Goal: Transaction & Acquisition: Purchase product/service

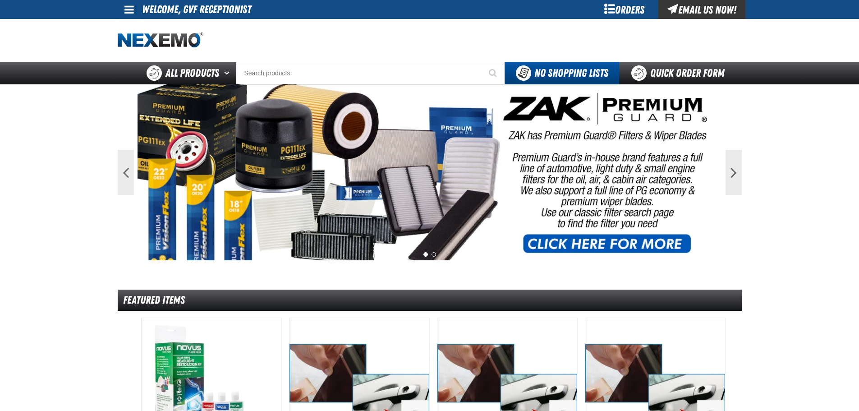
click at [619, 10] on div "Orders" at bounding box center [625, 9] width 68 height 19
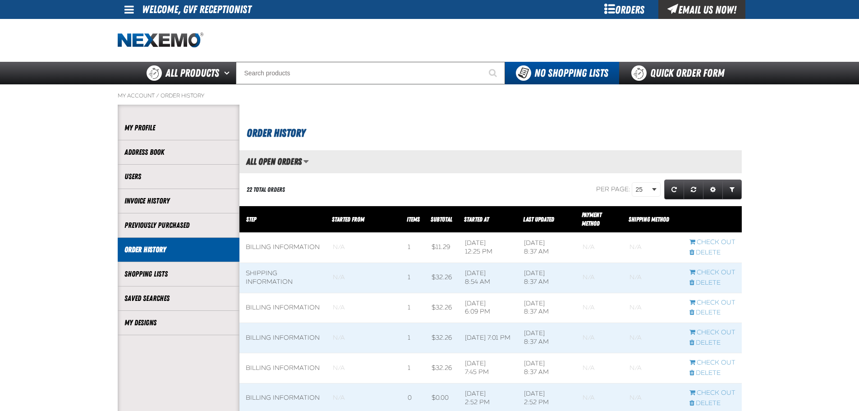
scroll to position [75, 0]
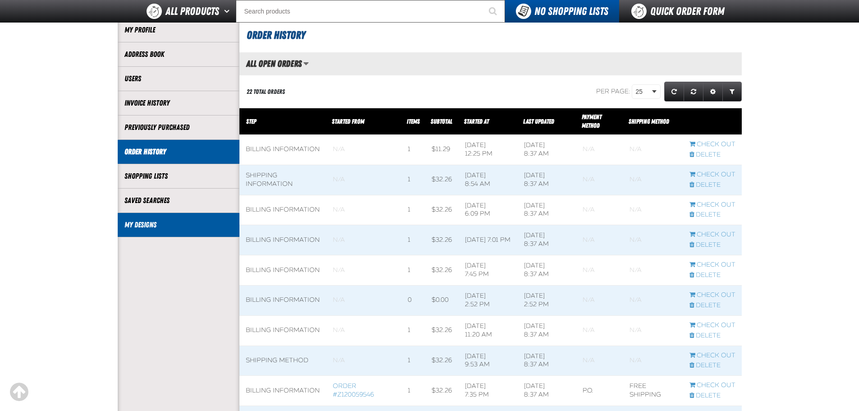
click at [194, 221] on link "My Designs" at bounding box center [179, 225] width 108 height 10
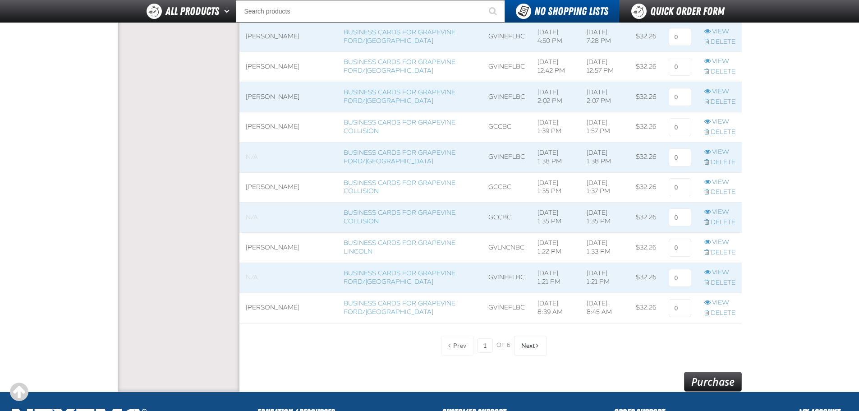
scroll to position [677, 0]
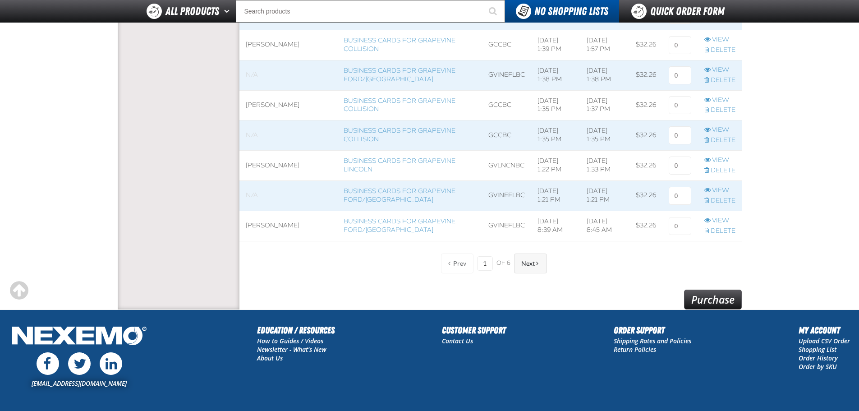
click at [524, 263] on span "Next" at bounding box center [528, 263] width 14 height 7
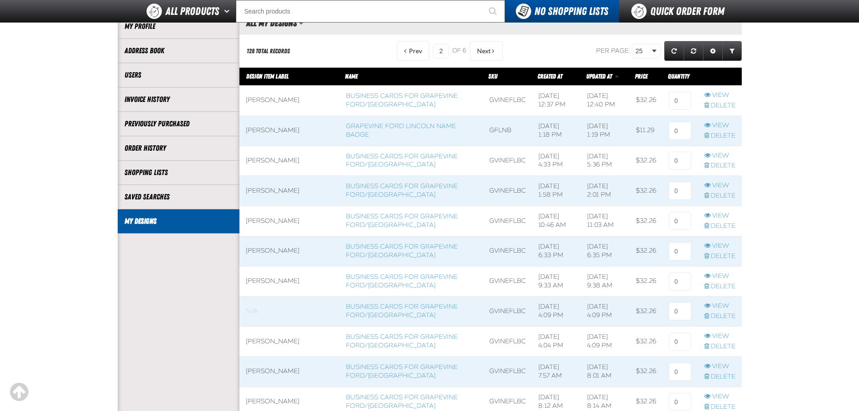
scroll to position [75, 0]
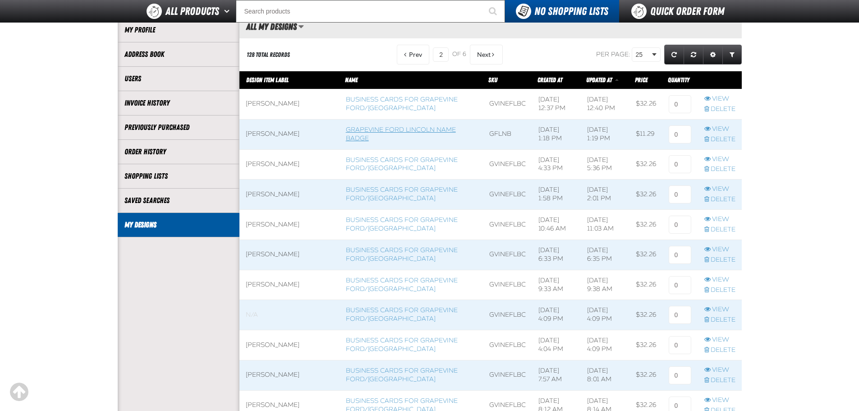
click at [361, 129] on link "Grapevine Ford Lincoln Name Badge" at bounding box center [401, 134] width 110 height 16
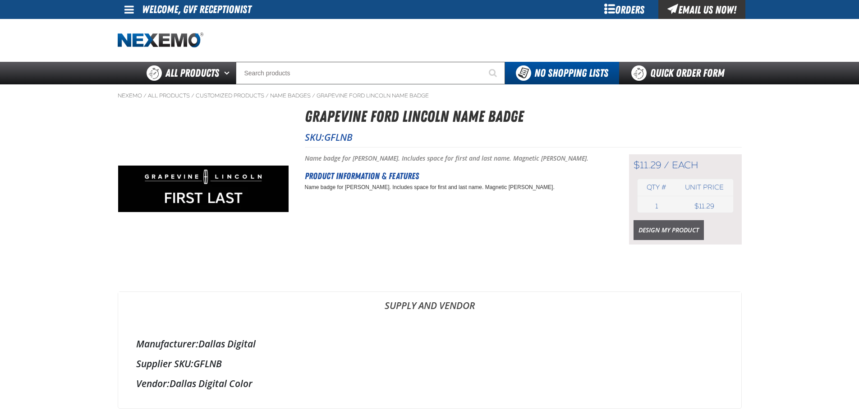
click at [649, 230] on link "Design My Product" at bounding box center [669, 230] width 70 height 20
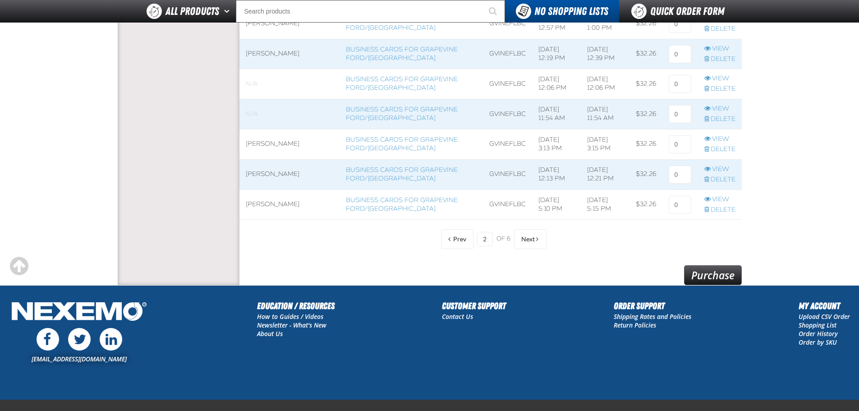
scroll to position [673, 0]
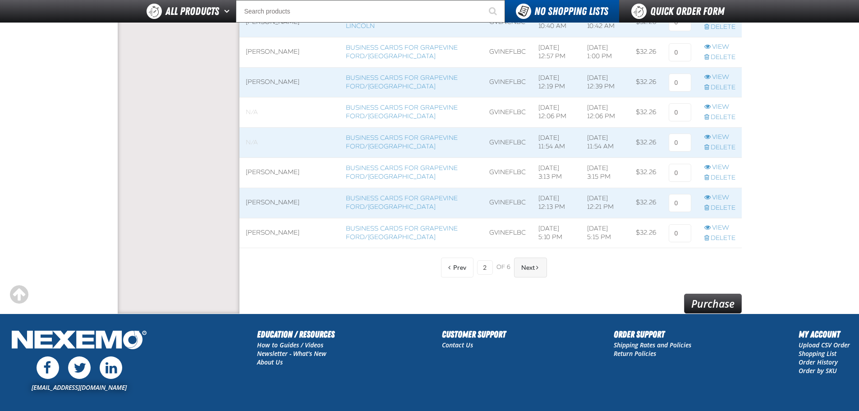
click at [533, 271] on span "Next" at bounding box center [528, 267] width 14 height 7
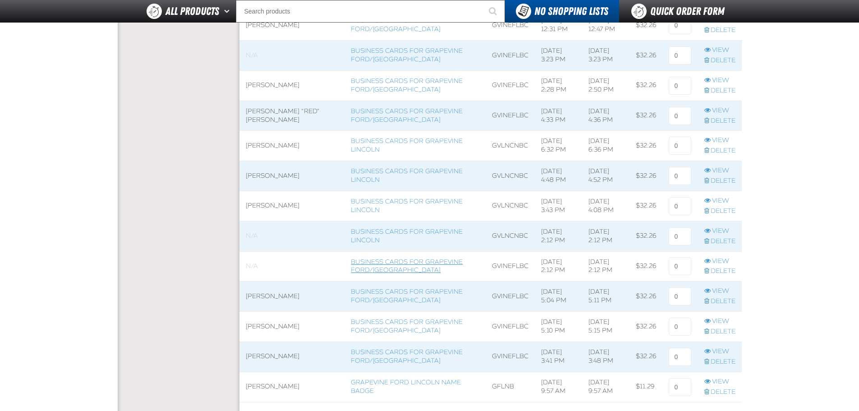
scroll to position [748, 0]
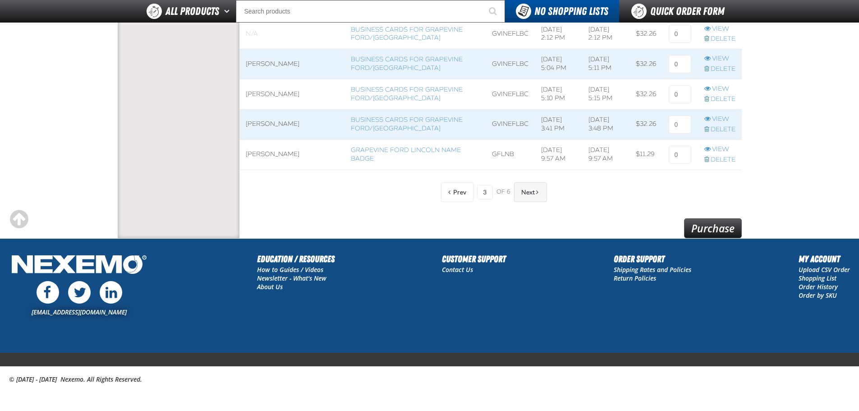
click at [527, 194] on span "Next" at bounding box center [528, 192] width 14 height 7
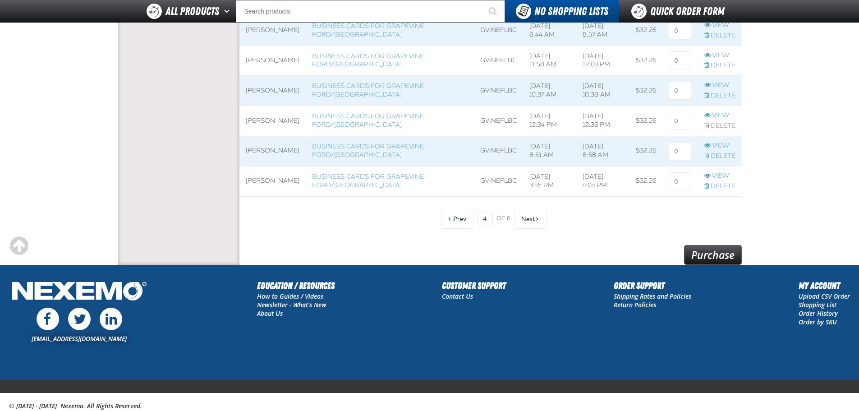
scroll to position [748, 0]
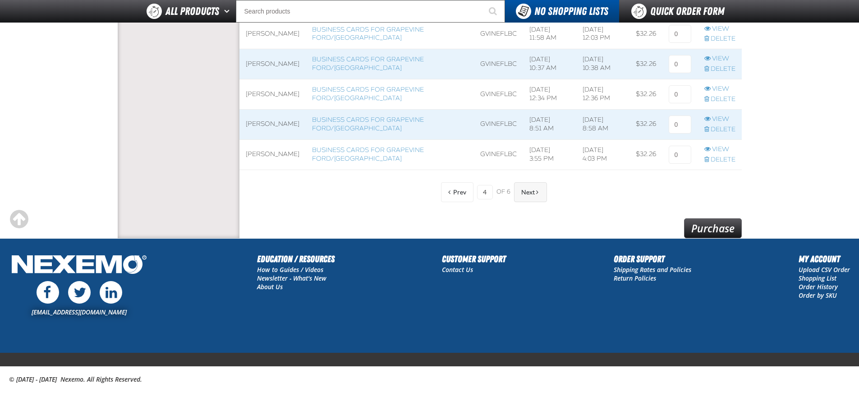
click at [532, 188] on button "Next" at bounding box center [530, 192] width 33 height 20
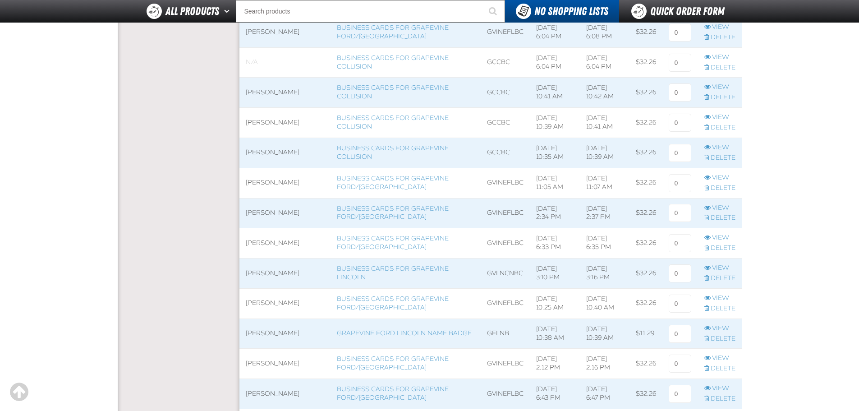
scroll to position [297, 0]
click at [387, 267] on link "Business Cards for Grapevine Lincoln" at bounding box center [393, 274] width 112 height 16
click at [373, 270] on link "Business Cards for Grapevine Lincoln" at bounding box center [393, 274] width 112 height 16
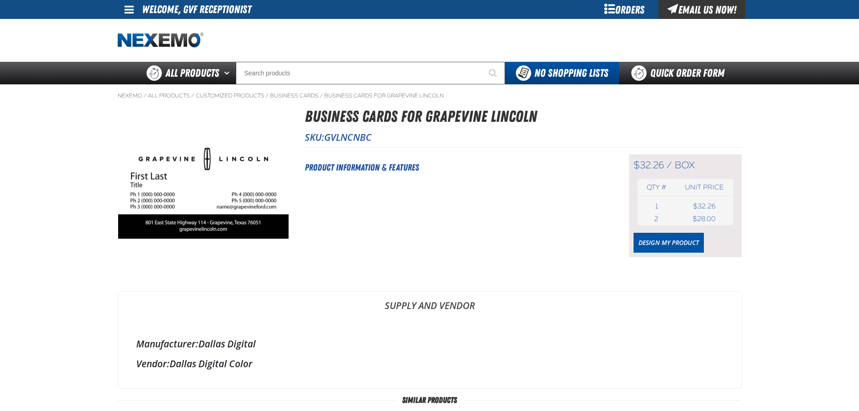
click at [656, 254] on div "$32.26 / box box Qty # Unit price 1 box USD 2" at bounding box center [685, 205] width 113 height 103
click at [656, 249] on link "Design My Product" at bounding box center [669, 243] width 70 height 20
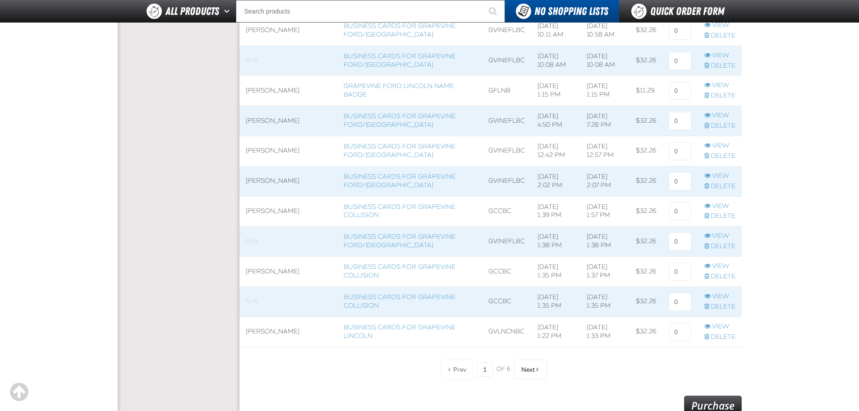
scroll to position [677, 0]
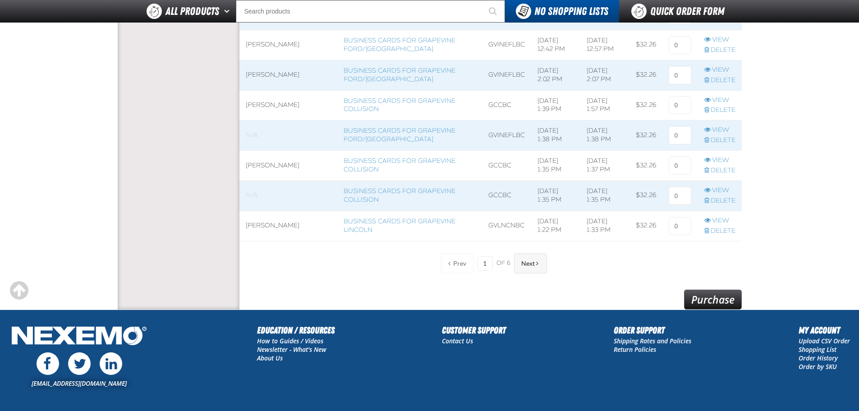
click at [544, 270] on button "Next" at bounding box center [530, 264] width 33 height 20
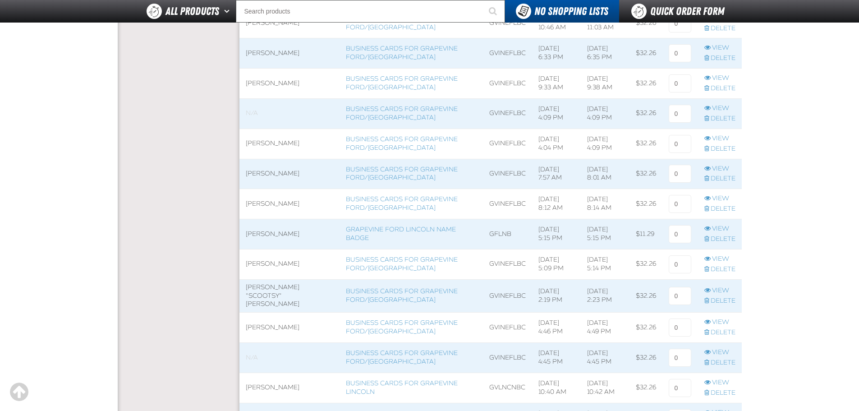
scroll to position [748, 0]
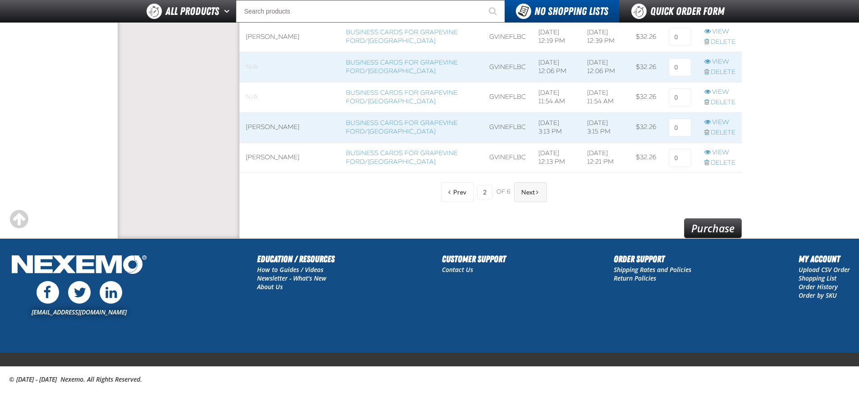
click at [536, 198] on button "Next" at bounding box center [530, 192] width 33 height 20
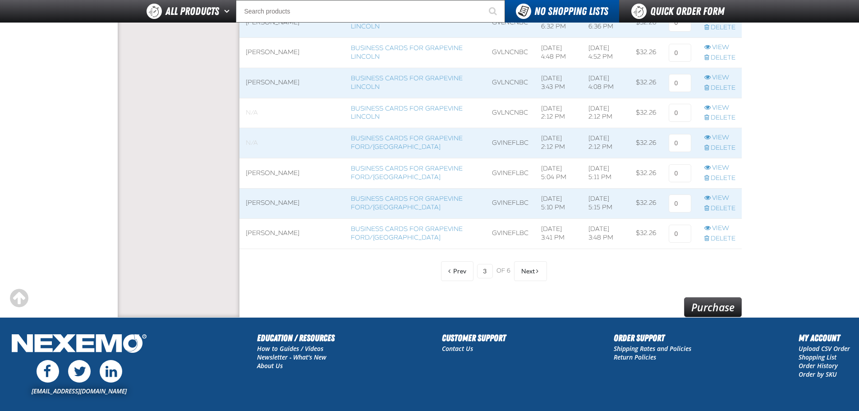
scroll to position [673, 0]
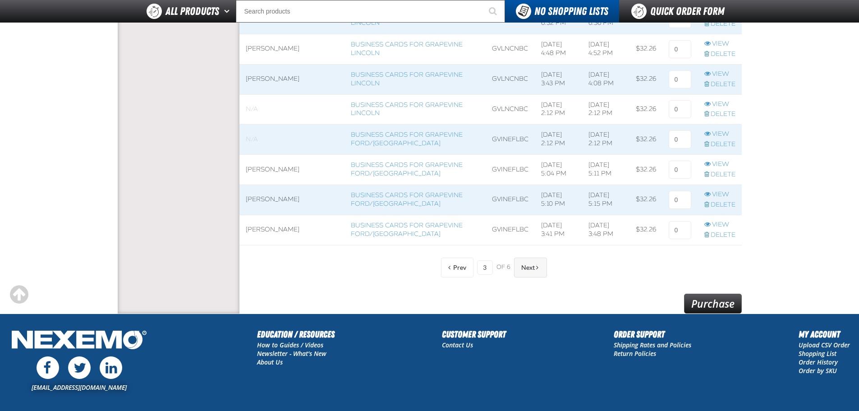
click at [520, 272] on button "Next" at bounding box center [530, 268] width 33 height 20
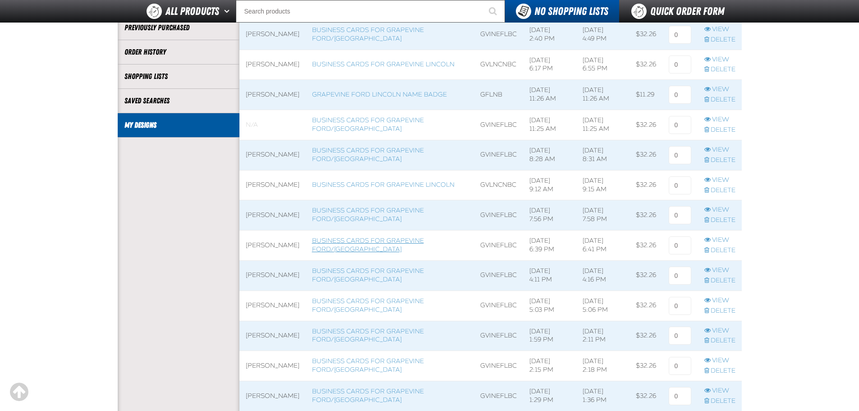
scroll to position [147, 0]
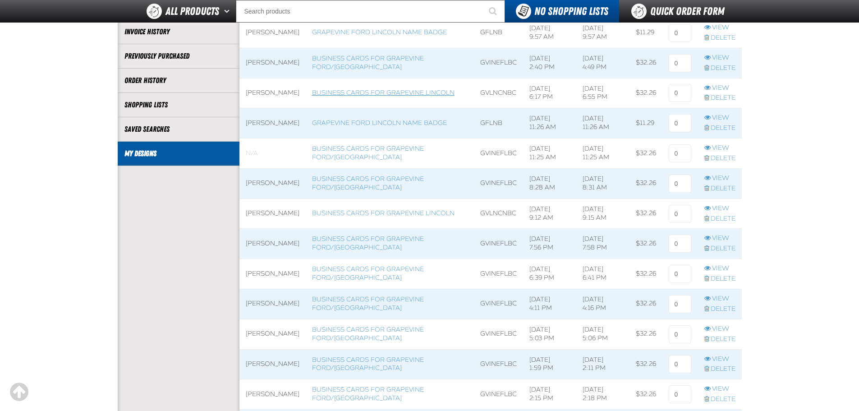
click at [342, 92] on link "Business Cards for Grapevine Lincoln" at bounding box center [383, 93] width 143 height 8
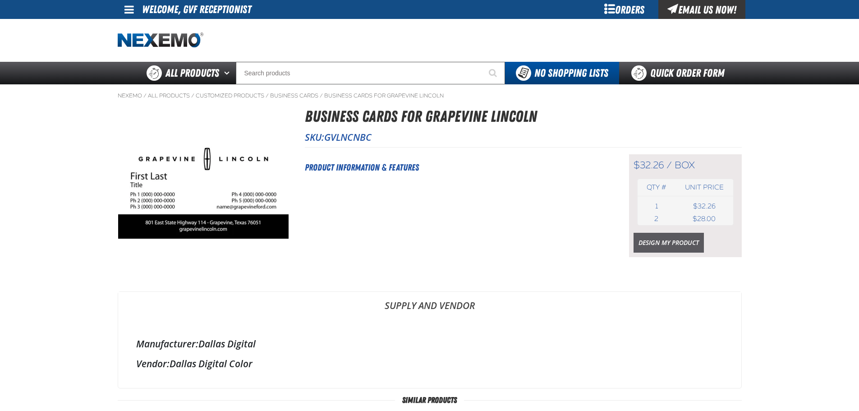
click at [683, 244] on link "Design My Product" at bounding box center [669, 243] width 70 height 20
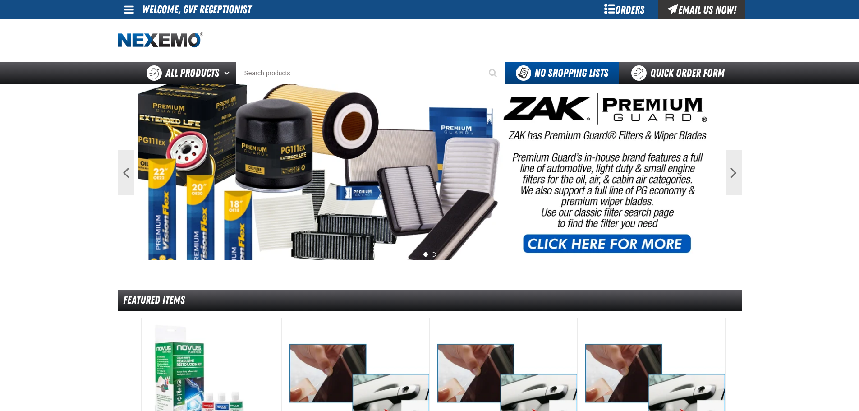
click at [615, 10] on div "Orders" at bounding box center [625, 9] width 68 height 19
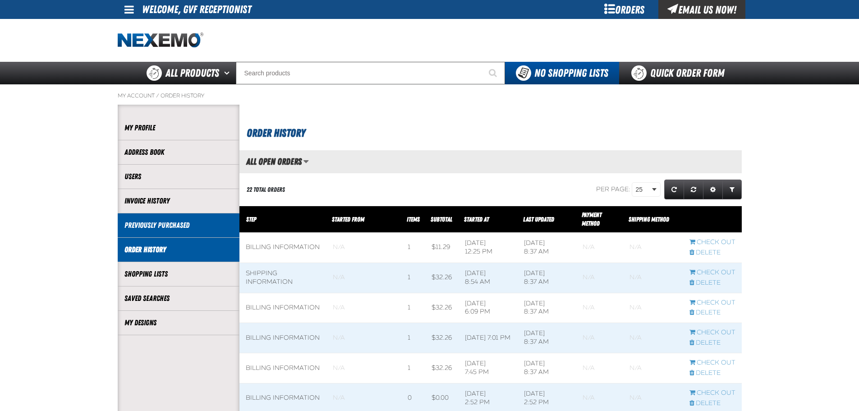
scroll to position [0, 0]
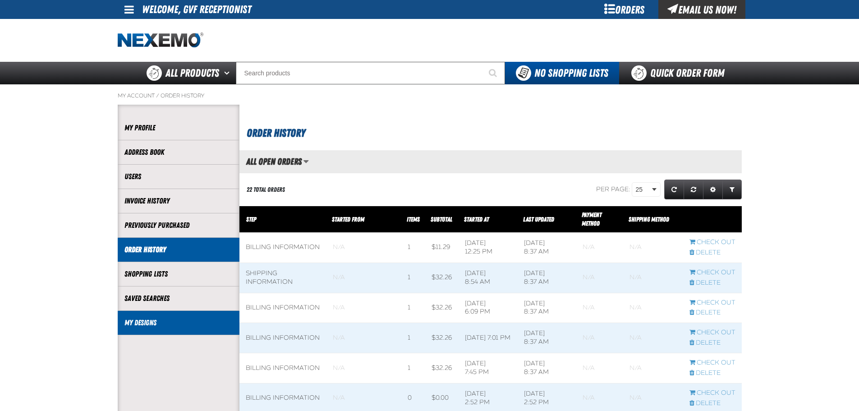
click at [148, 319] on link "My Designs" at bounding box center [179, 323] width 108 height 10
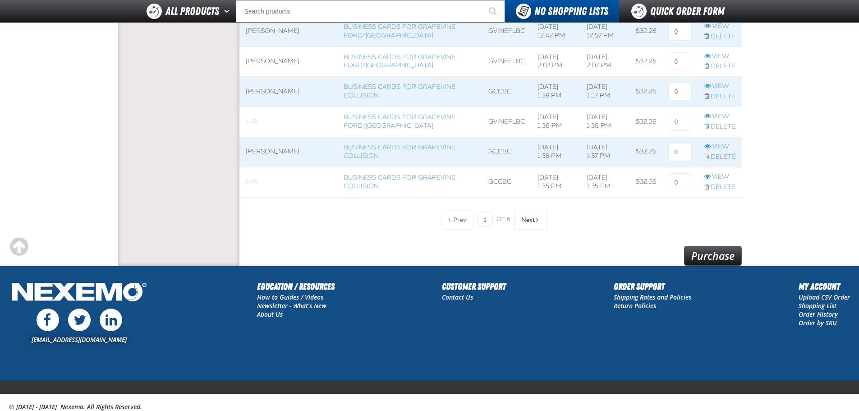
scroll to position [748, 0]
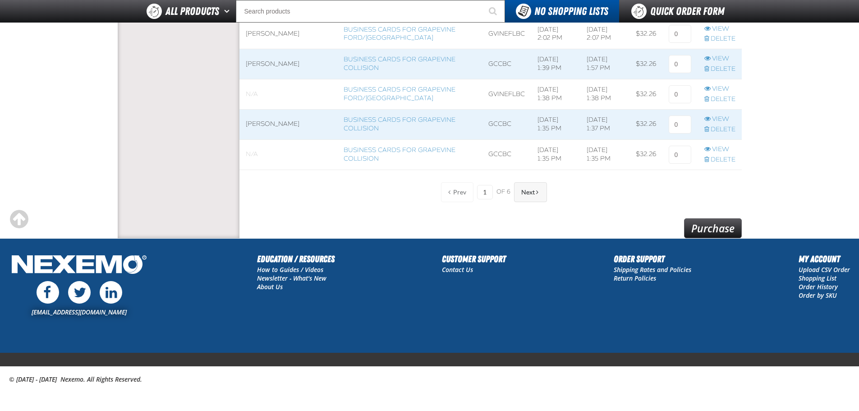
click at [534, 193] on span "Next" at bounding box center [528, 192] width 14 height 7
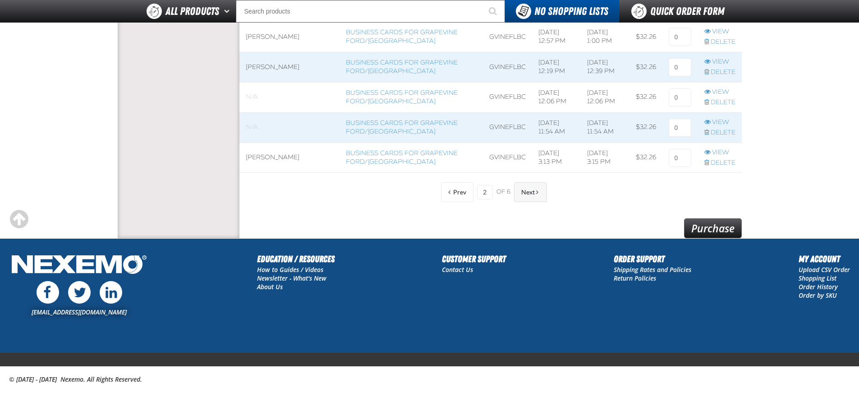
click at [531, 196] on span "Next" at bounding box center [528, 192] width 14 height 7
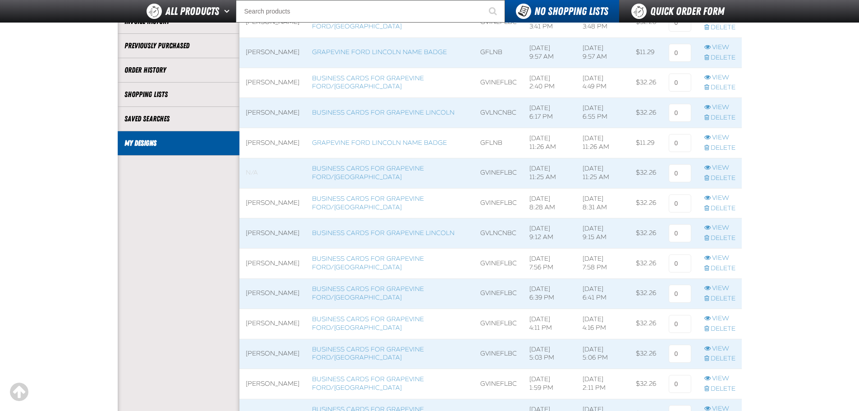
scroll to position [147, 0]
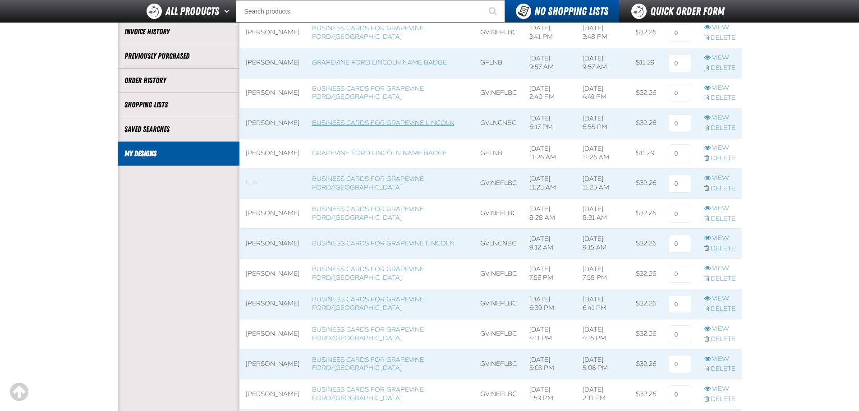
click at [343, 126] on link "Business Cards for Grapevine Lincoln" at bounding box center [383, 123] width 143 height 8
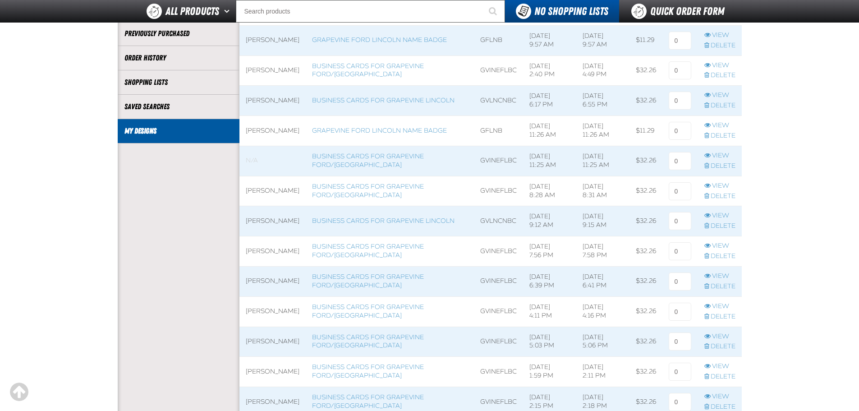
scroll to position [0, 0]
click at [716, 94] on link "View" at bounding box center [720, 95] width 31 height 9
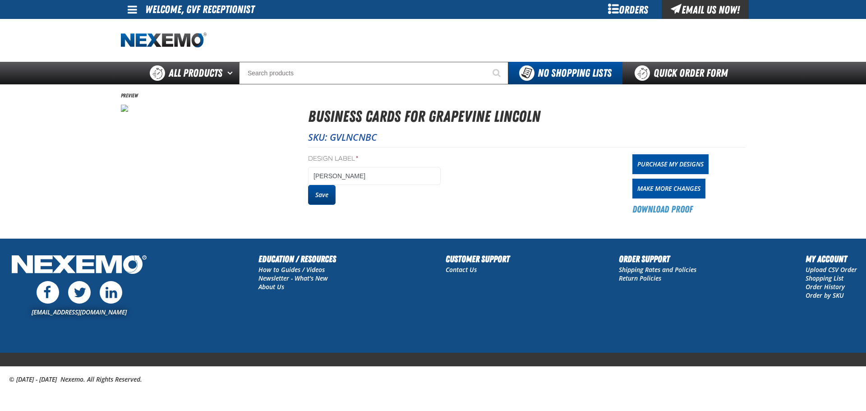
click at [323, 196] on button "Save" at bounding box center [322, 195] width 28 height 20
click at [637, 170] on link "Purchase My Designs" at bounding box center [670, 164] width 76 height 20
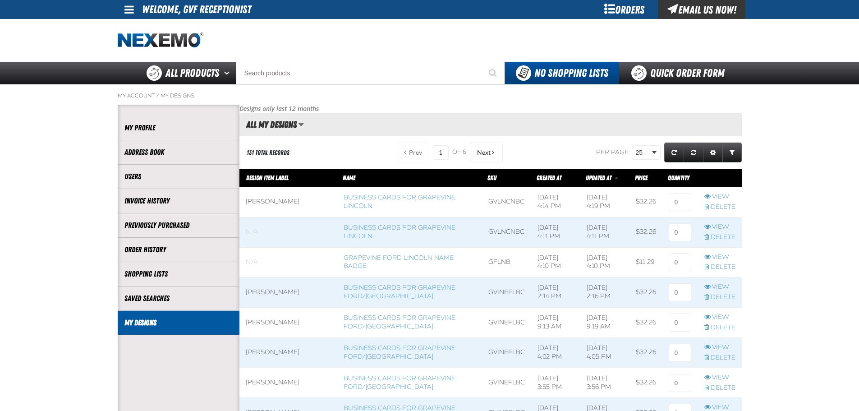
scroll to position [0, 0]
click at [681, 202] on input at bounding box center [680, 202] width 23 height 18
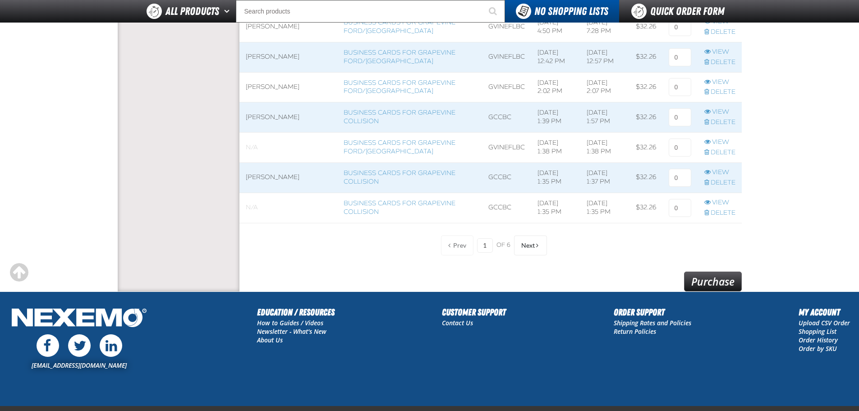
scroll to position [748, 0]
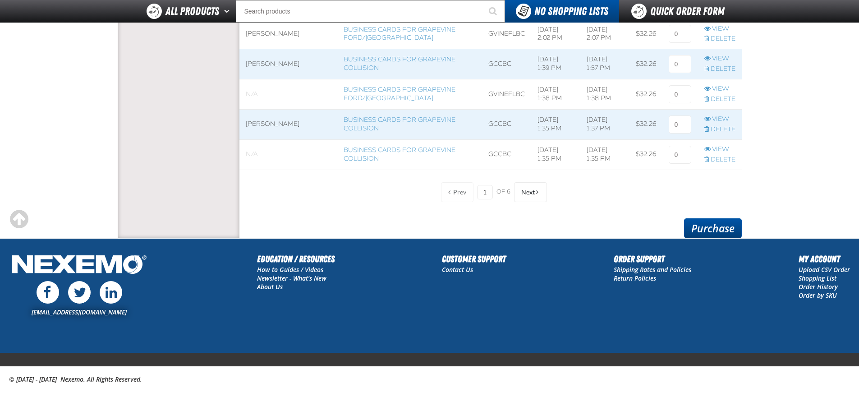
type input "1"
click at [720, 221] on link "Purchase" at bounding box center [713, 228] width 58 height 20
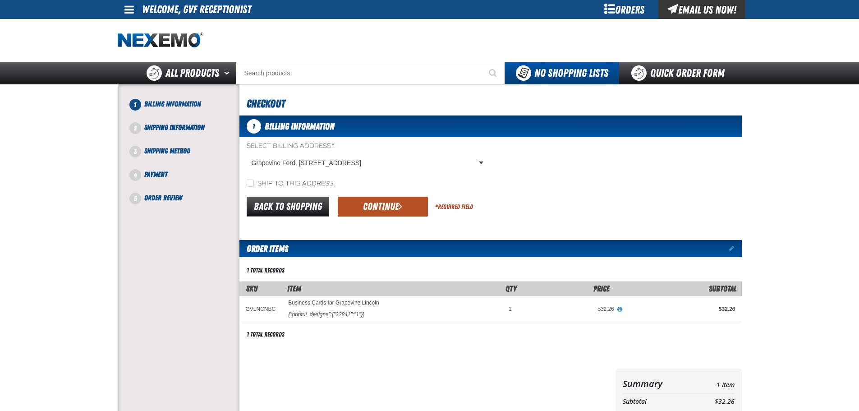
click at [402, 205] on span "submit" at bounding box center [401, 206] width 4 height 10
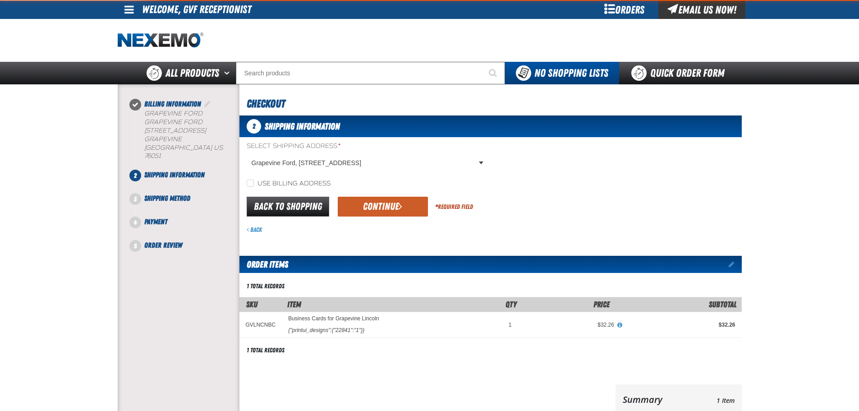
click at [401, 206] on span "submit" at bounding box center [401, 206] width 4 height 10
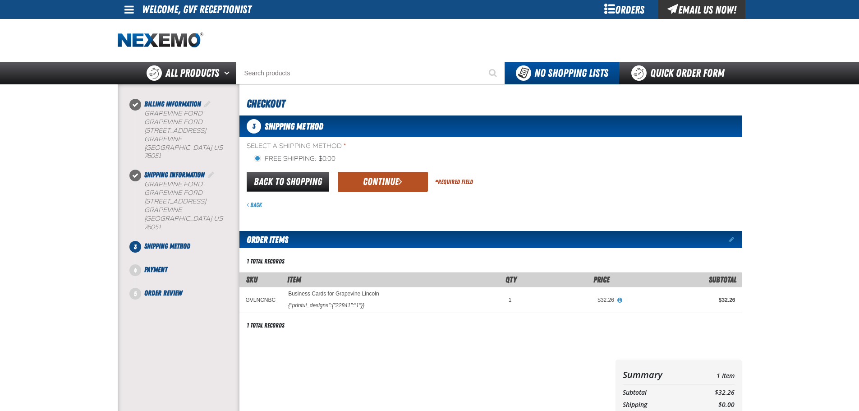
click at [379, 187] on button "Continue" at bounding box center [383, 182] width 90 height 20
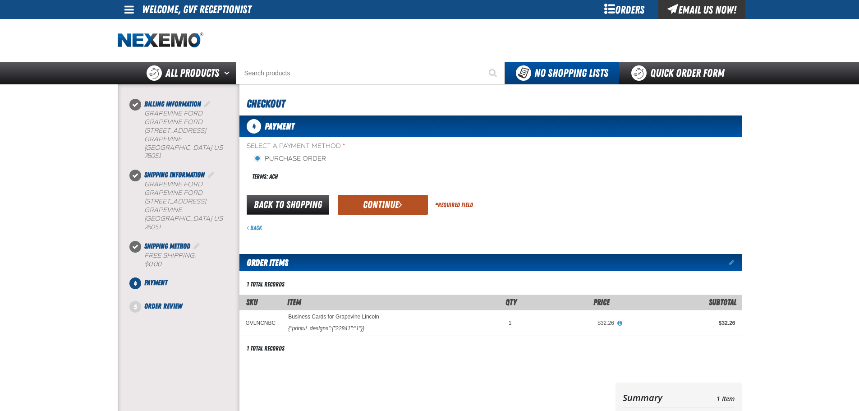
click at [381, 195] on button "Continue" at bounding box center [383, 205] width 90 height 20
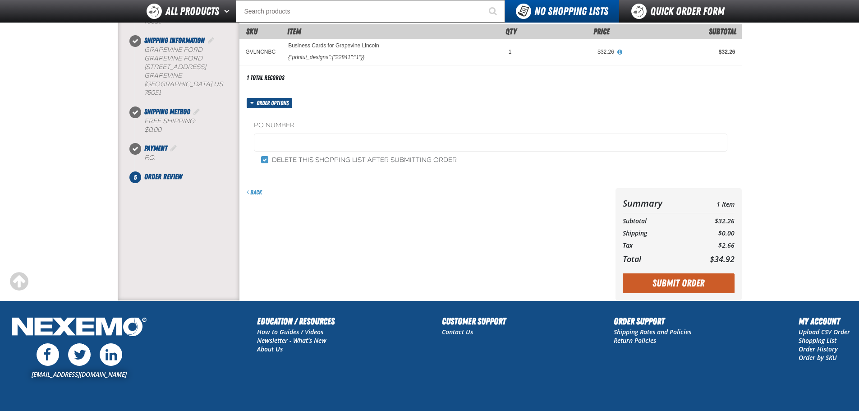
scroll to position [174, 0]
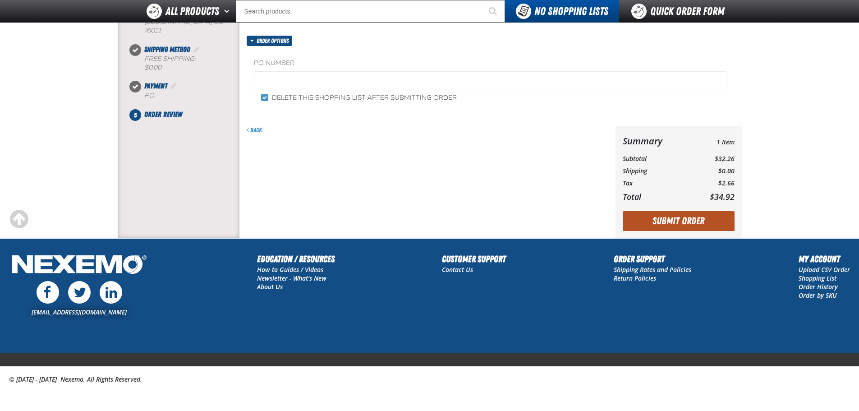
click at [679, 219] on button "Submit Order" at bounding box center [679, 221] width 112 height 20
